Goal: Task Accomplishment & Management: Manage account settings

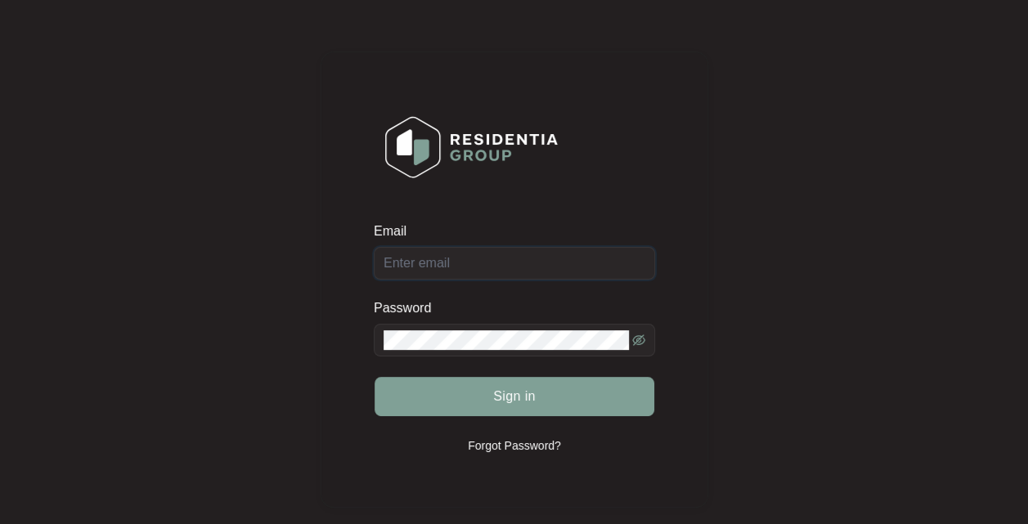
type input "[EMAIL_ADDRESS][DOMAIN_NAME]"
click at [515, 393] on span "Sign in" at bounding box center [514, 397] width 43 height 20
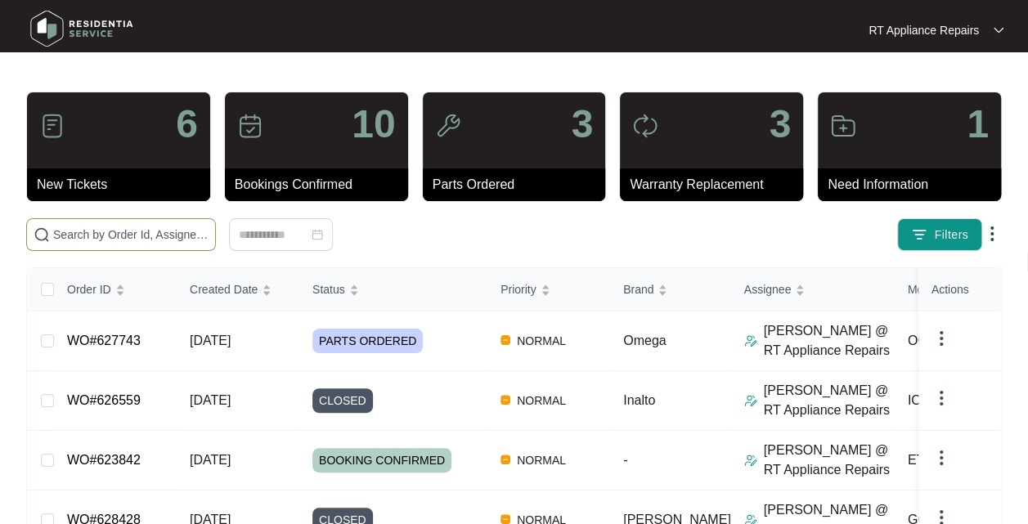
paste input "623842"
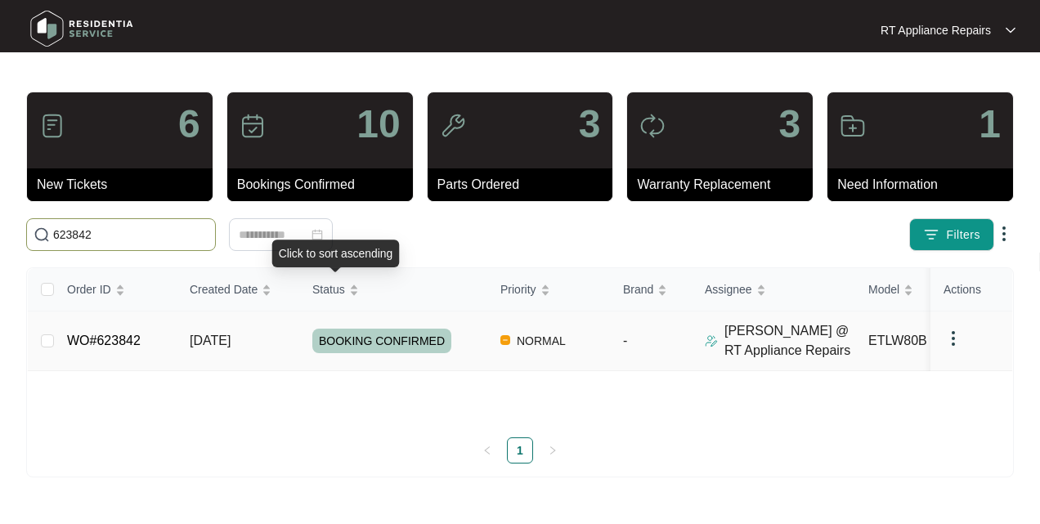
type input "623842"
click at [231, 348] on span "[DATE]" at bounding box center [210, 341] width 41 height 14
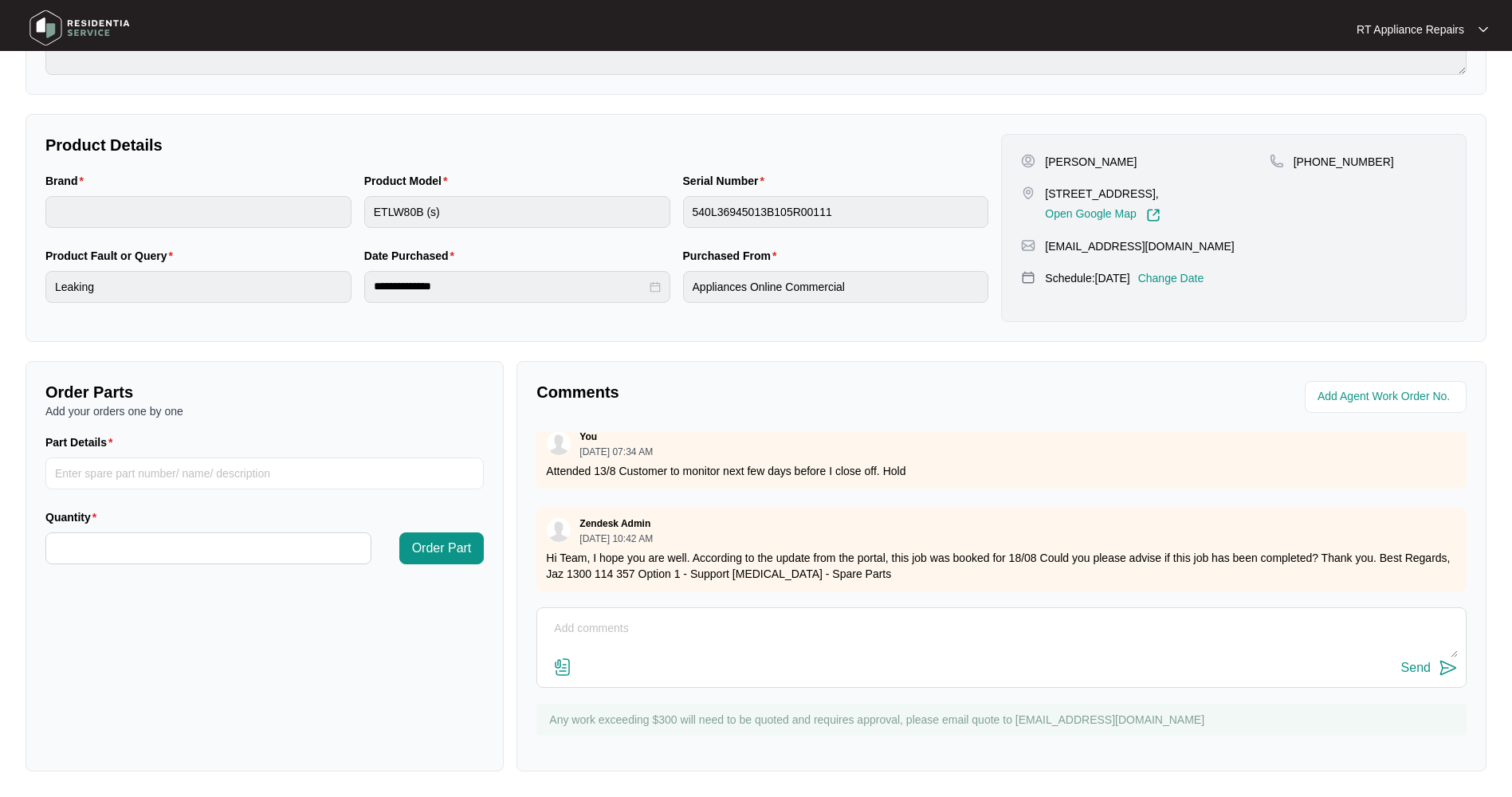
scroll to position [215, 0]
click at [634, 510] on textarea at bounding box center [1001, 636] width 912 height 42
paste textarea "[DATE] 6:55 - 7:15 Nothing wrong with washing machine. Drainpipe under sink not…"
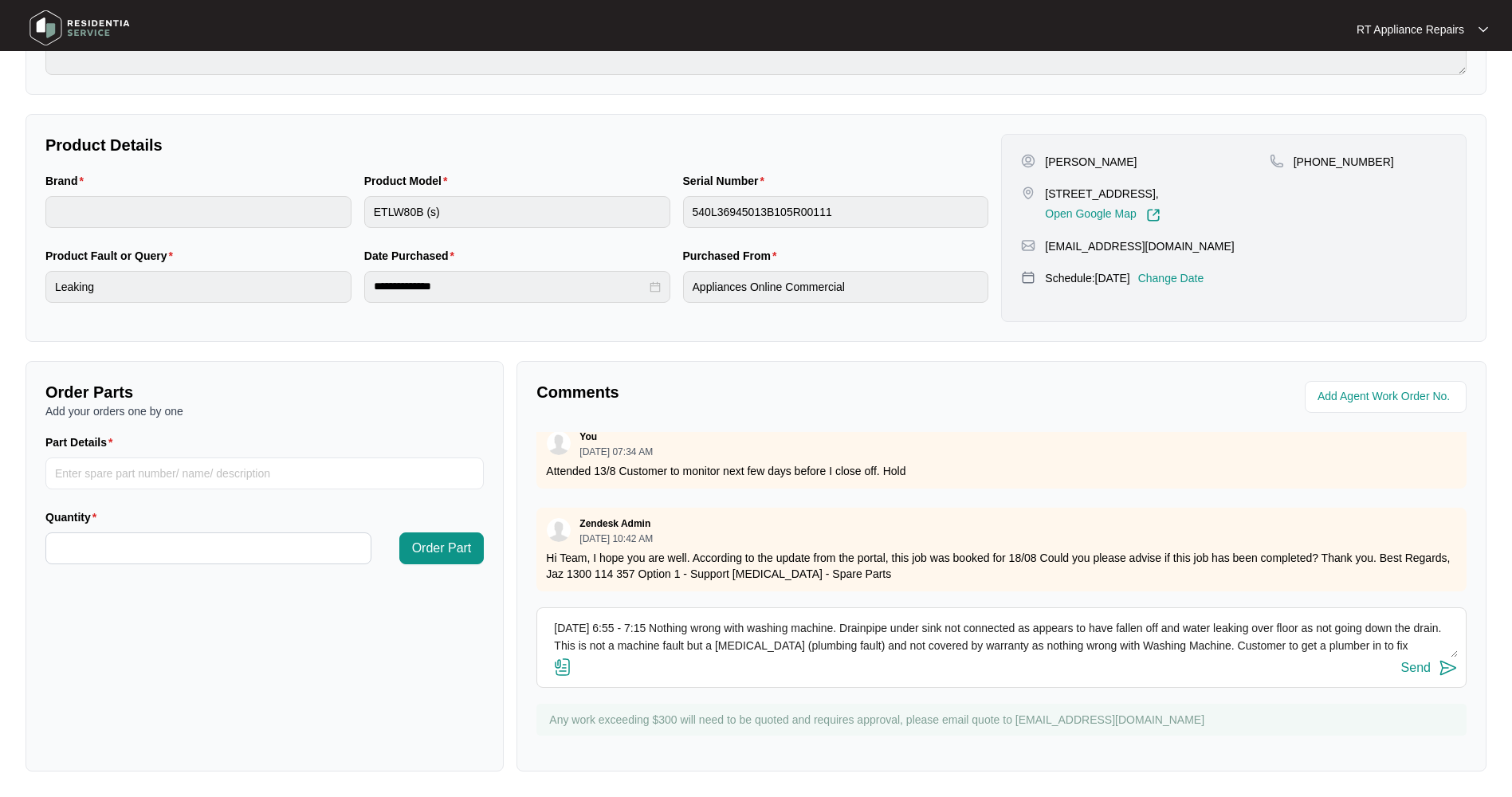
scroll to position [47, 0]
type textarea "[DATE] 6:55 - 7:15 Nothing wrong with washing machine. Drainpipe under sink not…"
click at [1001, 510] on img at bounding box center [1449, 668] width 19 height 19
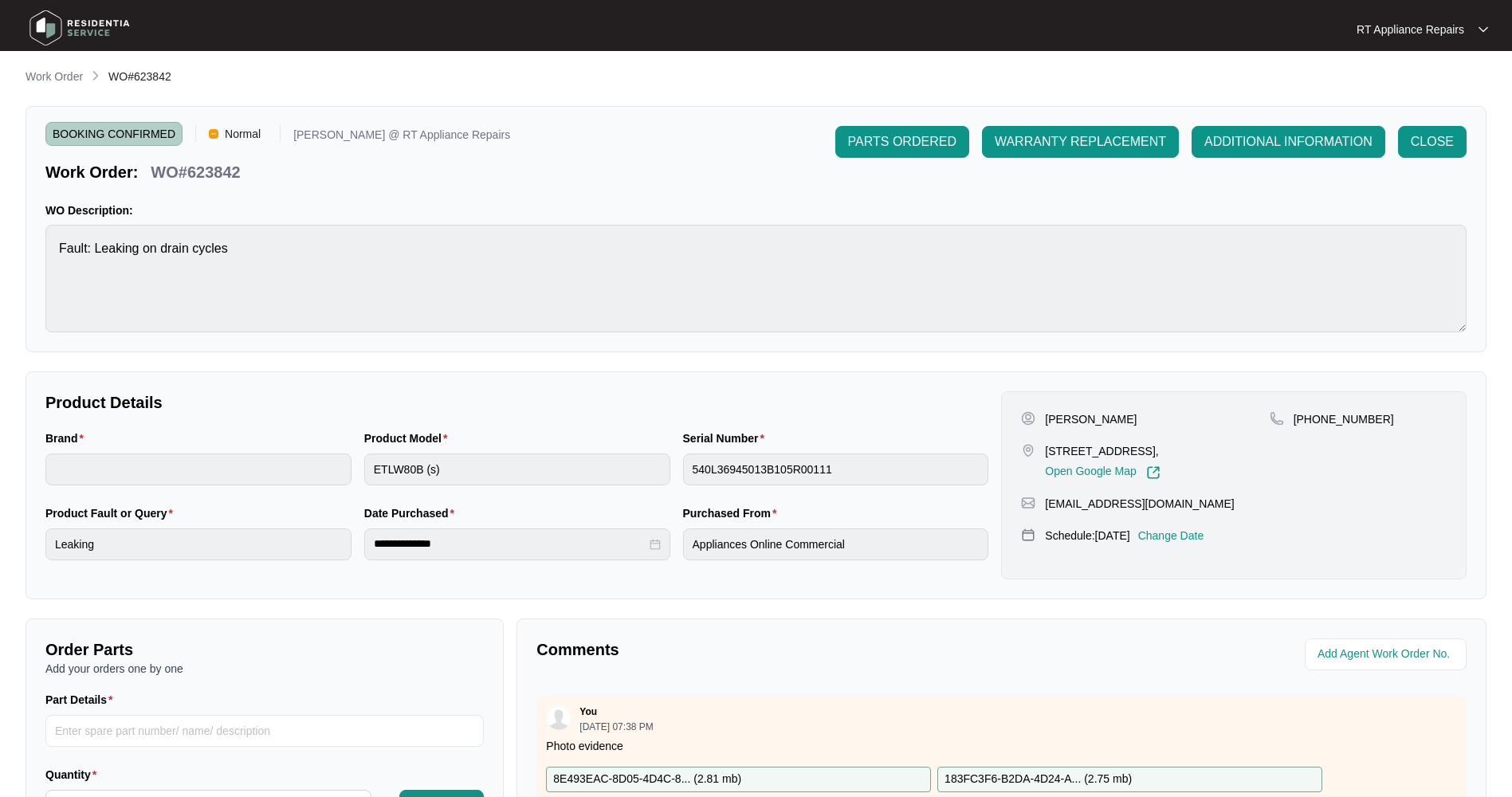
scroll to position [0, 0]
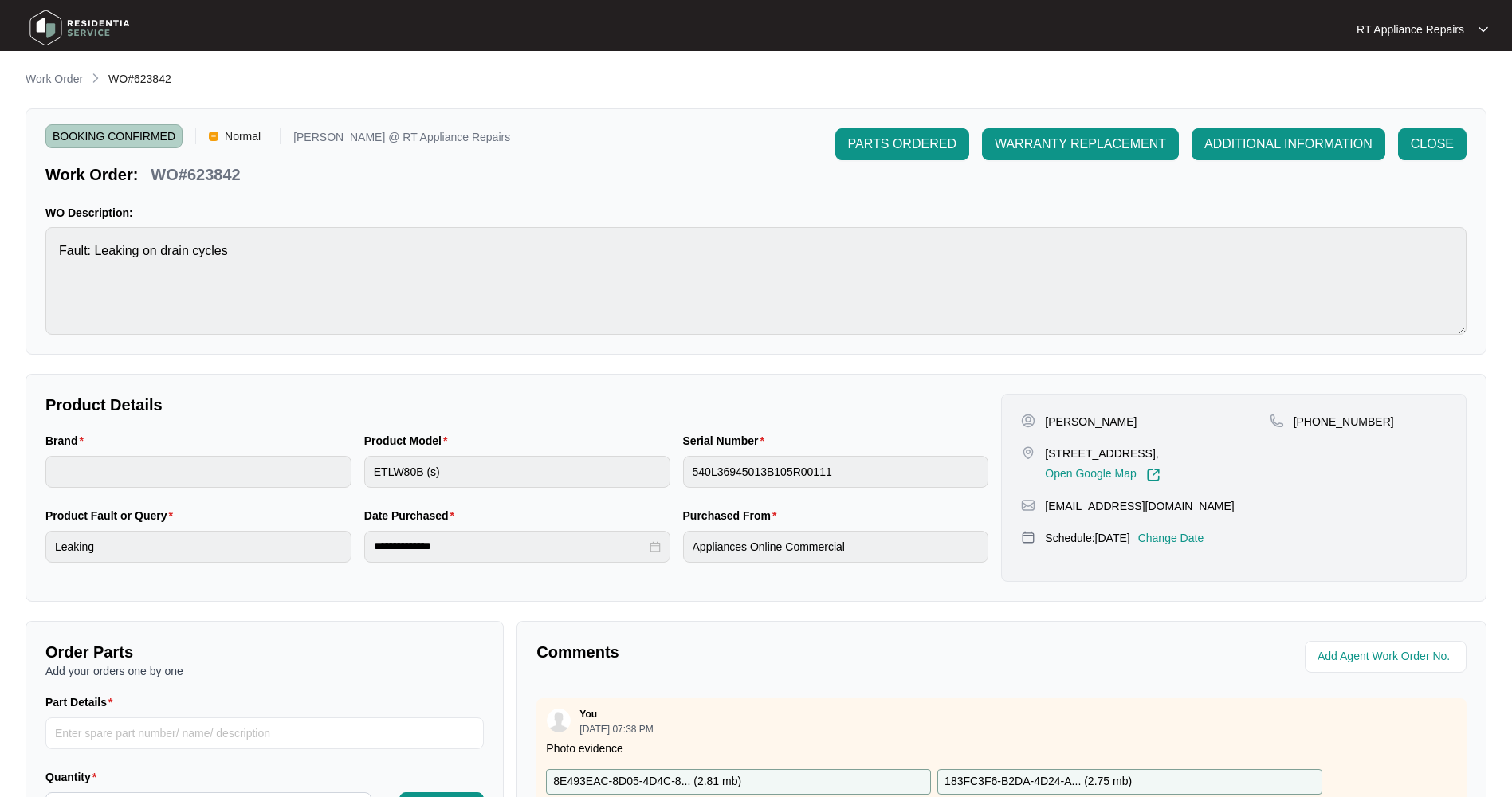
click at [1001, 145] on span "ADDITIONAL INFORMATION" at bounding box center [1289, 144] width 169 height 19
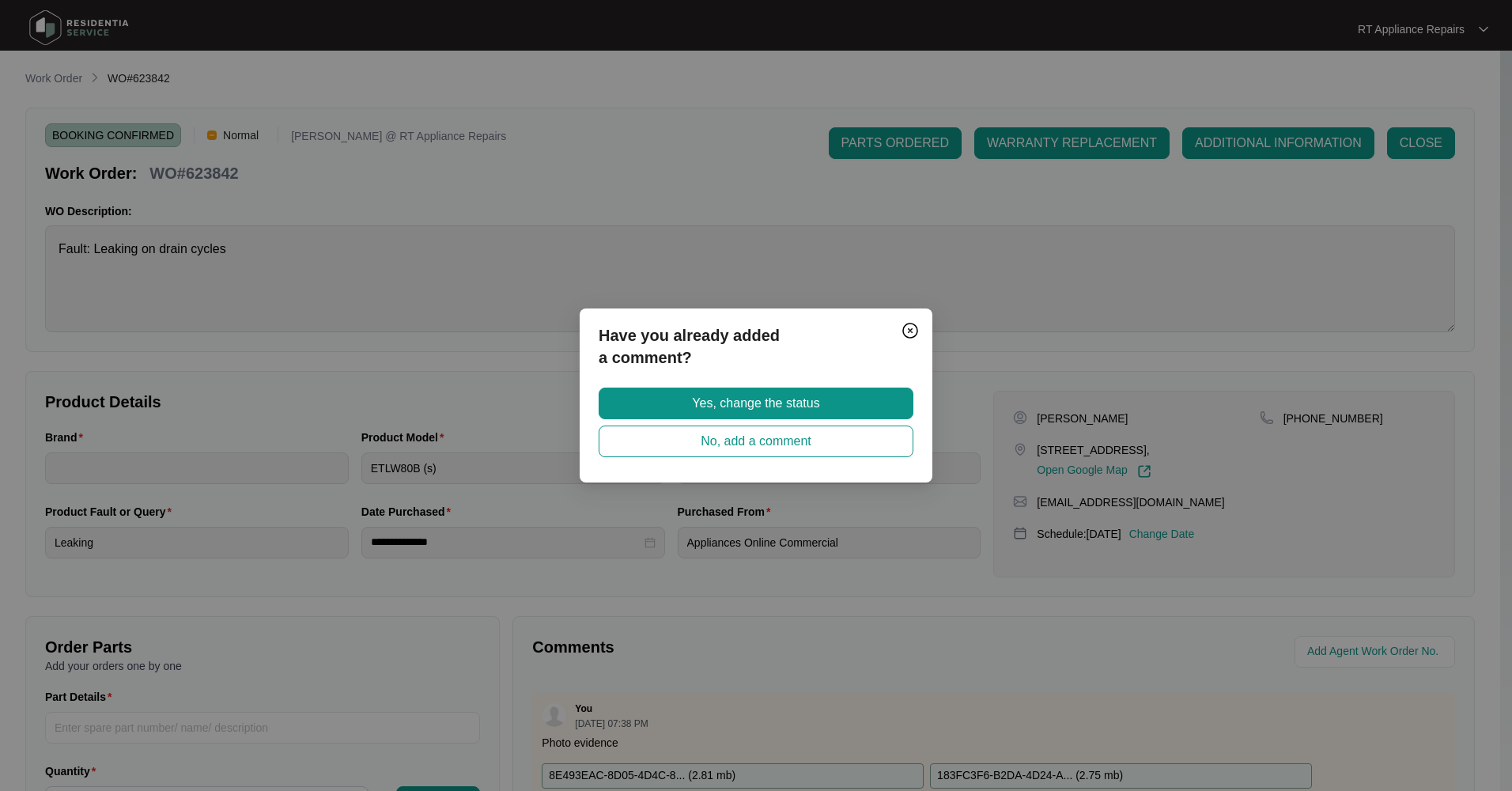
click at [773, 392] on button "Yes, change the status" at bounding box center [756, 403] width 315 height 32
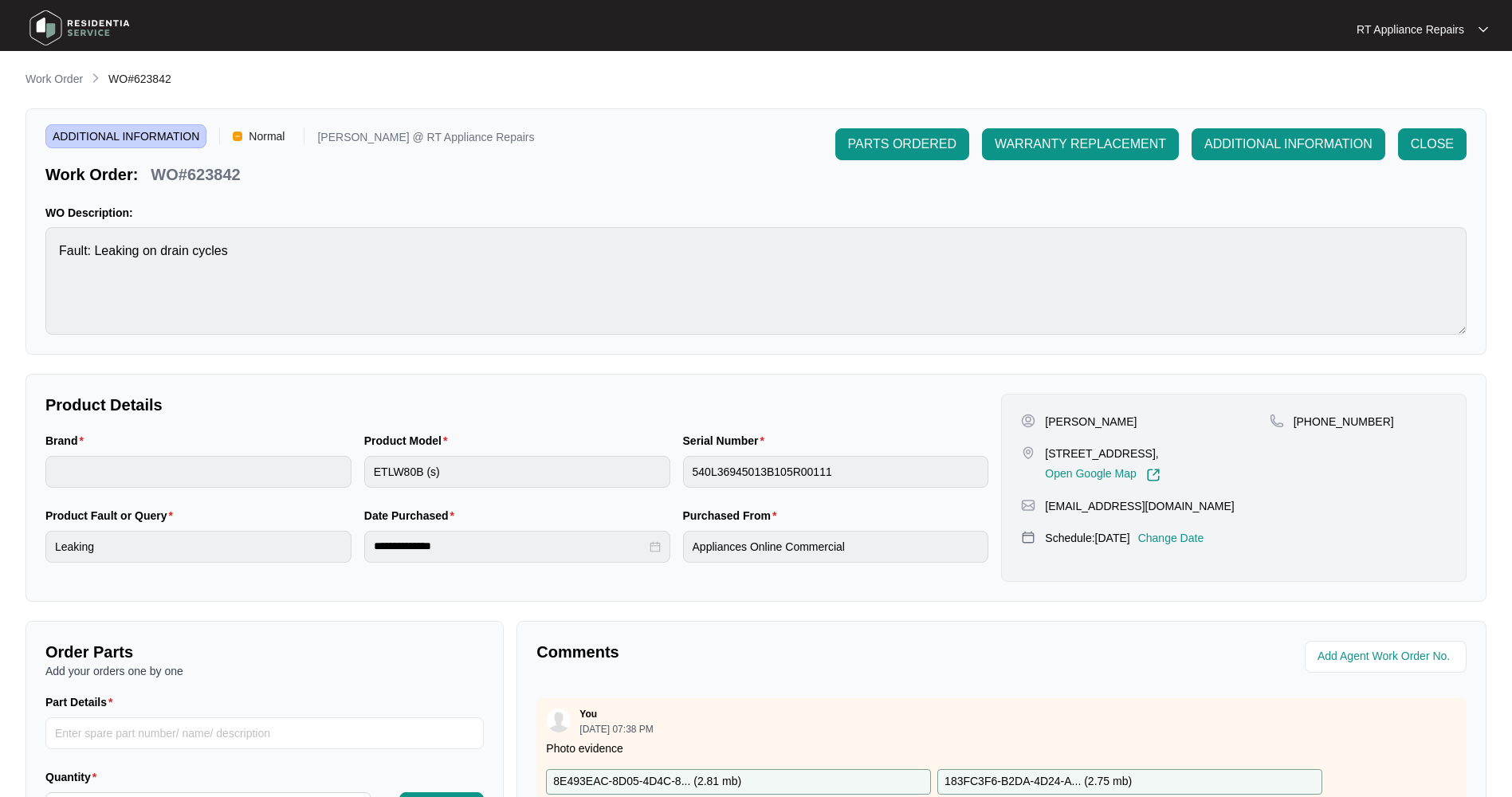
click at [1001, 41] on div "RT Appliance Repairs RT Applian..." at bounding box center [756, 29] width 1477 height 51
click at [1001, 33] on p "RT Appliance Repairs" at bounding box center [1411, 29] width 107 height 16
click at [595, 224] on div "WO Description: Fault: Leaking on drain cycles" at bounding box center [756, 269] width 1421 height 130
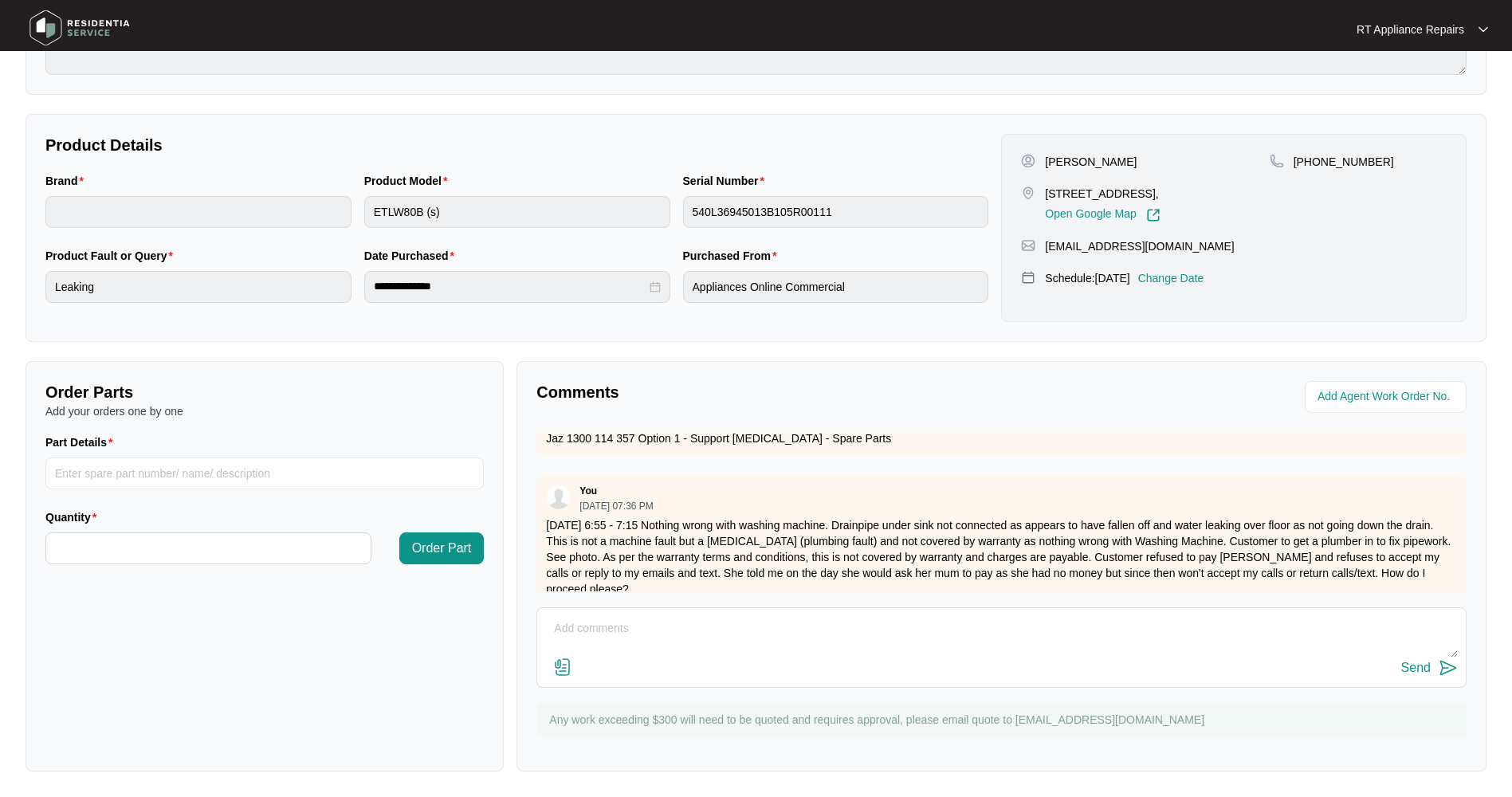
scroll to position [366, 0]
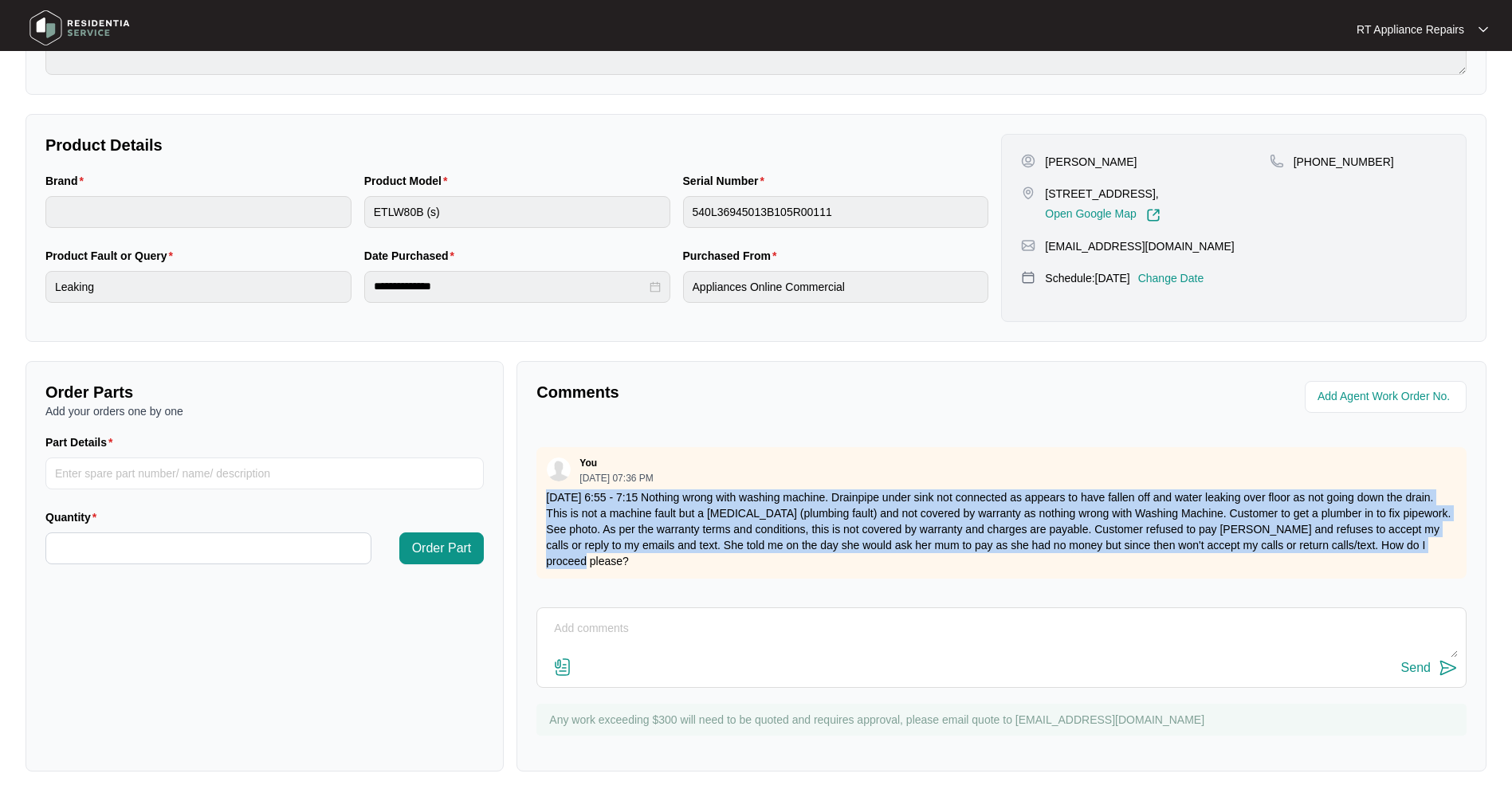
drag, startPoint x: 547, startPoint y: 497, endPoint x: 1433, endPoint y: 544, distance: 887.2
click at [1001, 510] on p "[DATE] 6:55 - 7:15 Nothing wrong with washing machine. Drainpipe under sink not…" at bounding box center [1001, 529] width 911 height 80
copy p "[DATE] 6:55 - 7:15 Nothing wrong with washing machine. Drainpipe under sink not…"
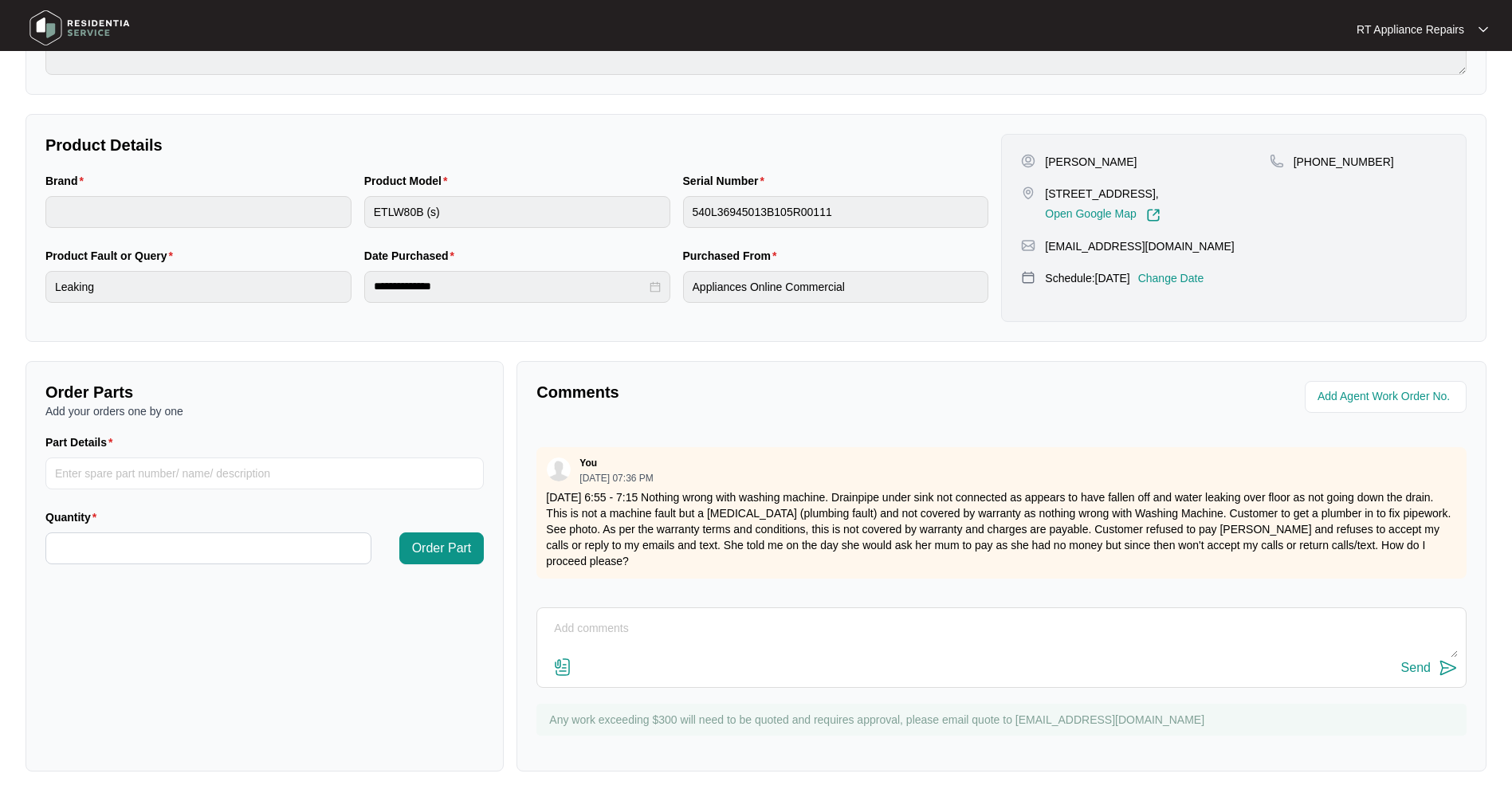
click at [1001, 35] on p "RT Appliance Repairs" at bounding box center [1411, 29] width 107 height 16
click at [1001, 86] on p "Log Out" at bounding box center [1435, 85] width 81 height 16
